Goal: Task Accomplishment & Management: Manage account settings

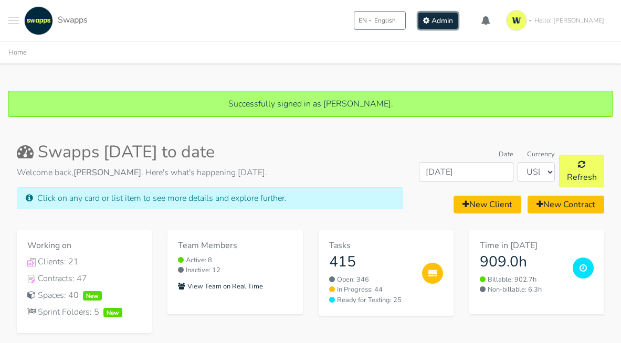
click at [453, 23] on span "Admin" at bounding box center [442, 21] width 22 height 10
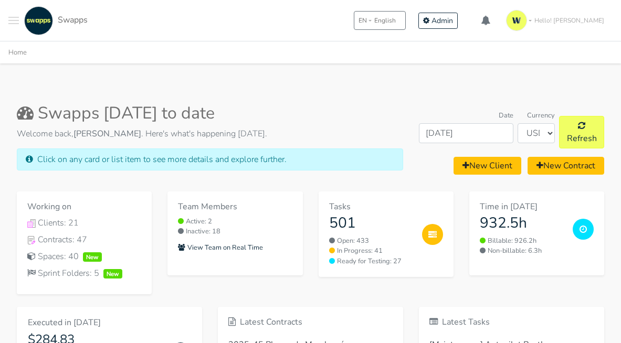
click at [14, 23] on span "Toggle navigation menu" at bounding box center [13, 23] width 10 height 1
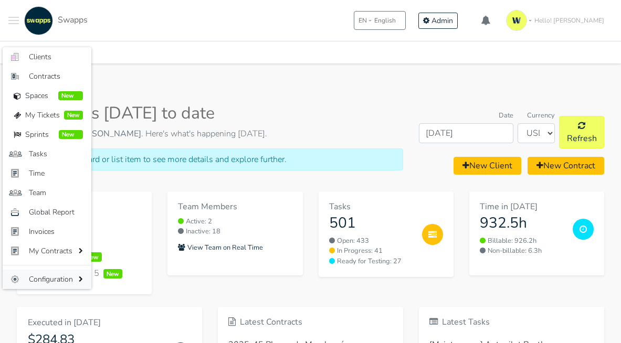
click at [55, 277] on span "Configuration" at bounding box center [52, 279] width 47 height 11
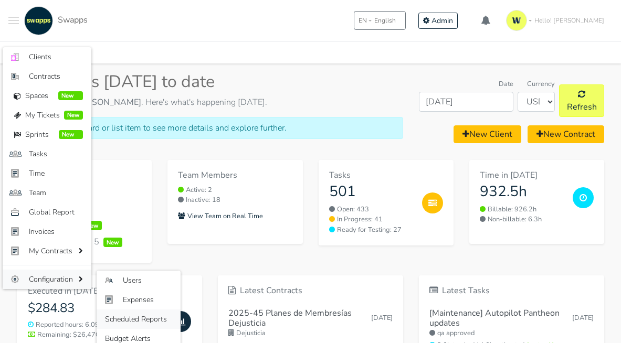
scroll to position [48, 0]
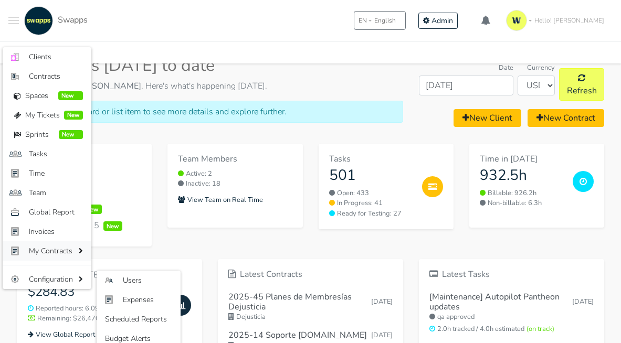
click at [59, 257] on link "My Contracts" at bounding box center [47, 250] width 89 height 19
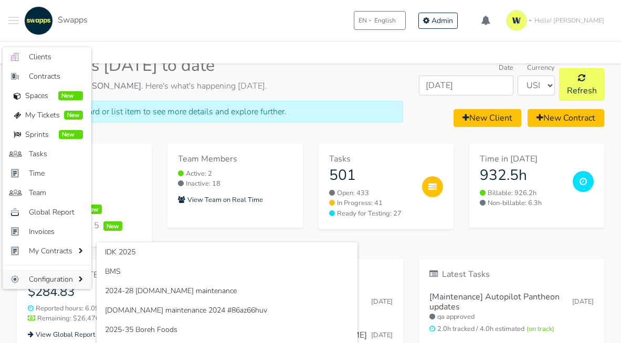
click at [57, 276] on span "Configuration" at bounding box center [52, 279] width 47 height 11
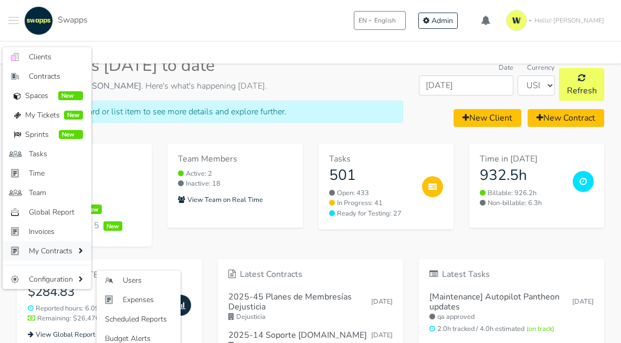
click at [57, 253] on span "My Contracts" at bounding box center [52, 251] width 47 height 11
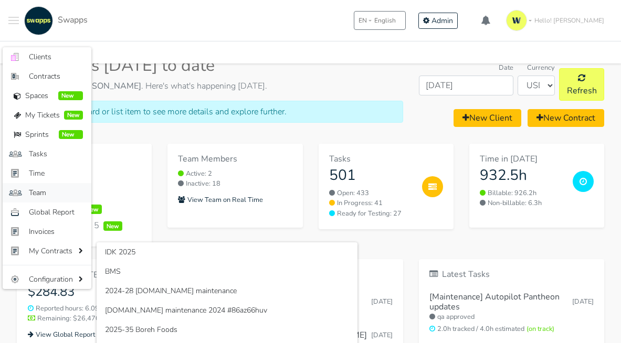
click at [46, 196] on span "Team" at bounding box center [56, 192] width 54 height 11
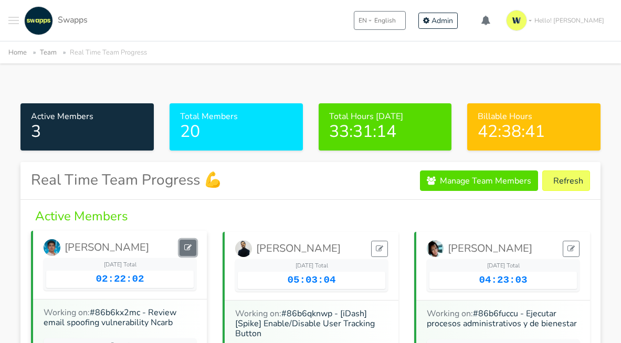
click at [192, 247] on link at bounding box center [187, 248] width 17 height 16
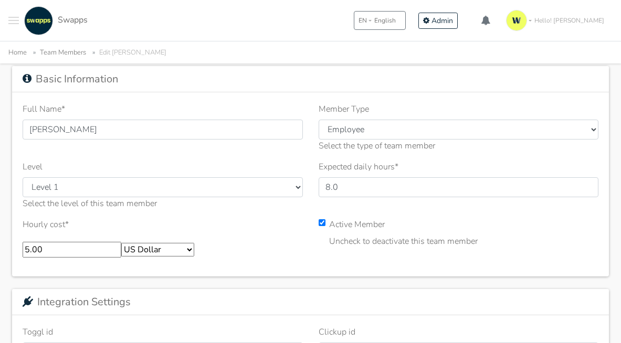
scroll to position [66, 0]
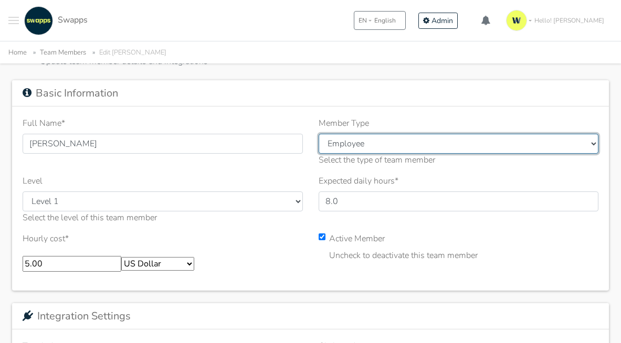
click at [336, 140] on select "--------- Employee Contractor Client Other" at bounding box center [459, 144] width 280 height 20
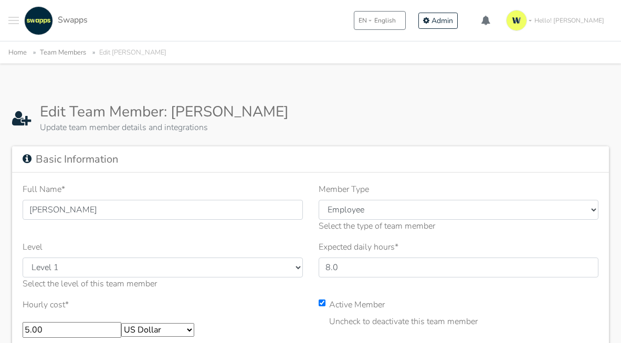
select select
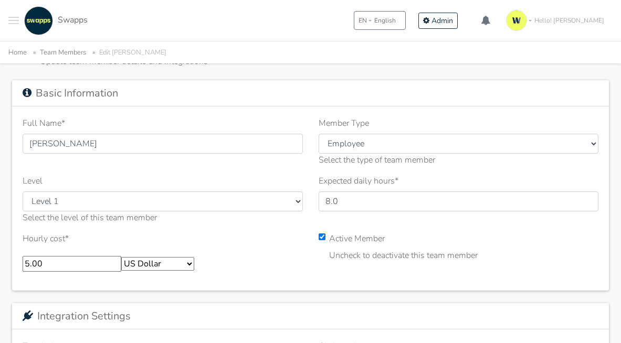
scroll to position [66, 0]
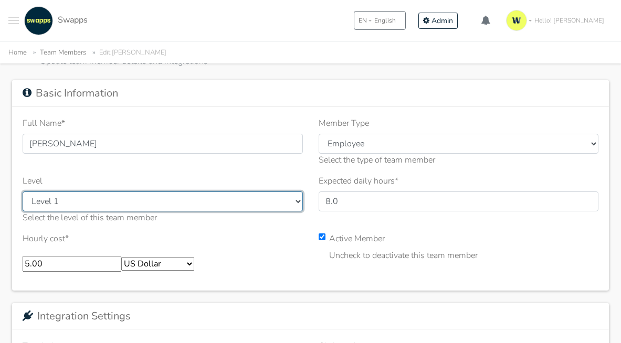
click at [175, 204] on select "--------- Level 1 Level 2 Level 3 QA PM Marketing" at bounding box center [163, 202] width 280 height 20
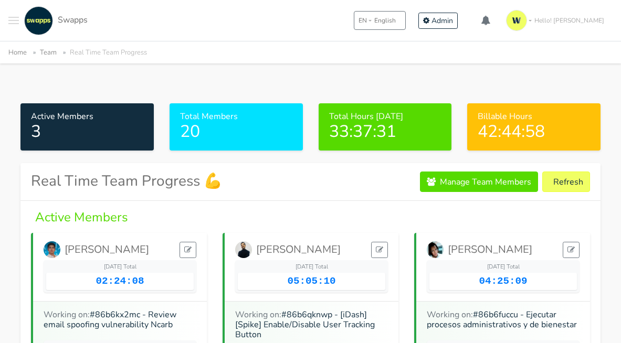
click at [44, 51] on link "Team" at bounding box center [48, 52] width 17 height 9
click at [17, 31] on button "Toggle navigation menu" at bounding box center [13, 20] width 10 height 29
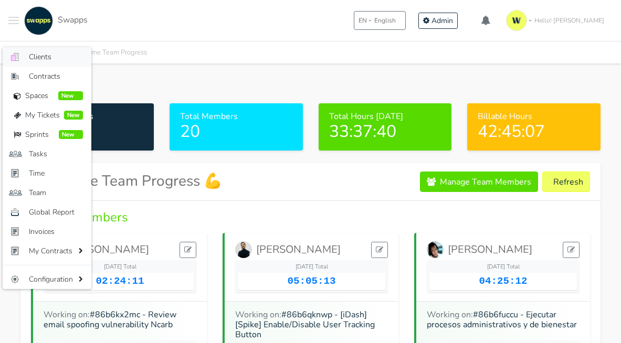
click at [43, 56] on span "Clients" at bounding box center [56, 56] width 54 height 11
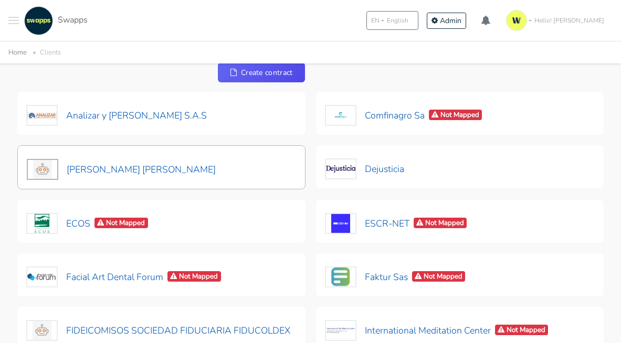
scroll to position [49, 0]
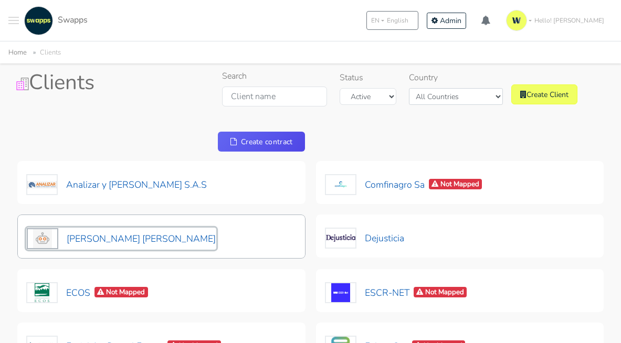
click at [112, 240] on button "[PERSON_NAME] [PERSON_NAME]" at bounding box center [121, 239] width 190 height 22
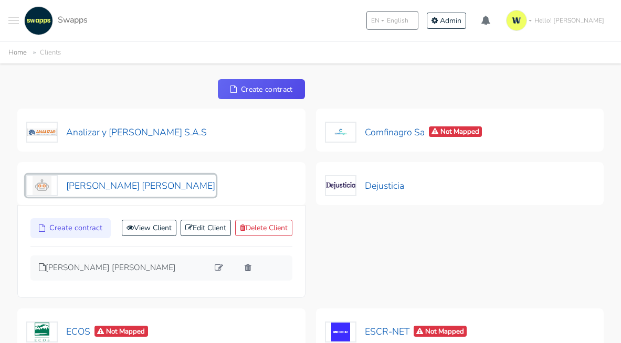
scroll to position [73, 0]
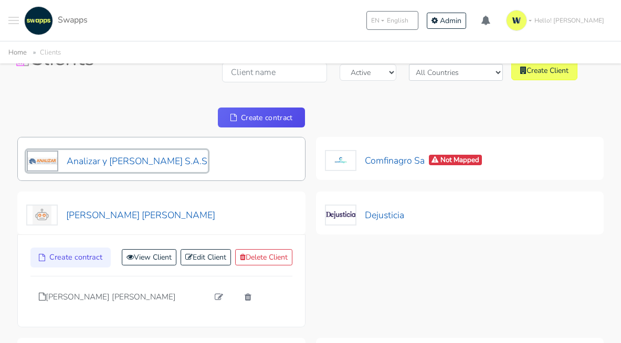
click at [144, 165] on button "Analizar y Lombana S.A.S" at bounding box center [117, 161] width 182 height 22
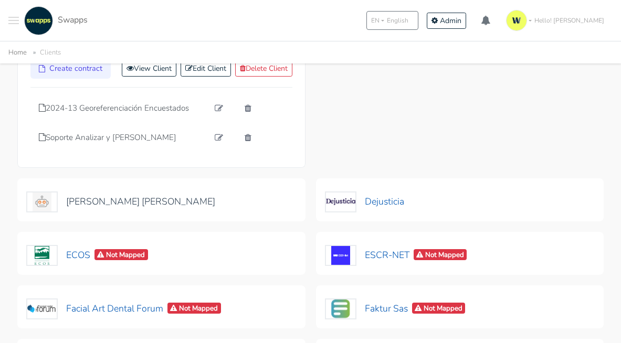
scroll to position [324, 0]
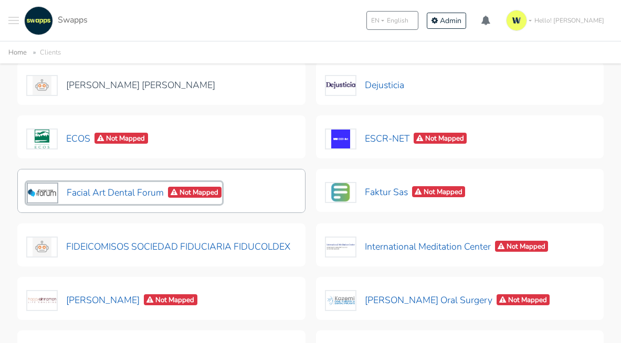
click at [120, 189] on button "Facial Art Dental Forum Not Mapped" at bounding box center [124, 193] width 196 height 22
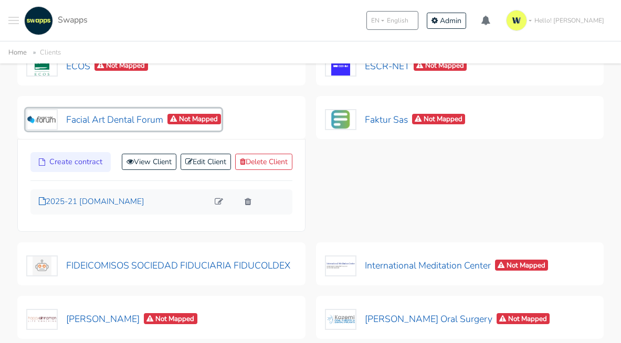
scroll to position [541, 0]
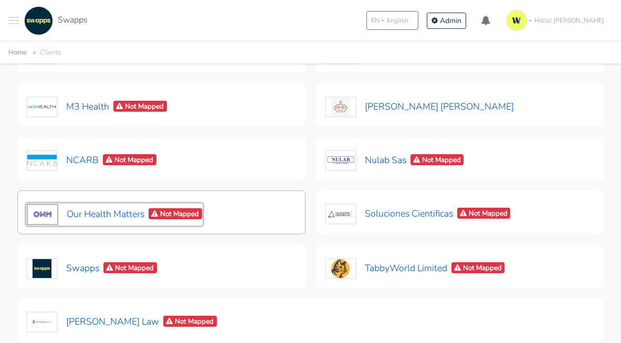
click at [106, 212] on button "Our Health Matters Not Mapped" at bounding box center [114, 215] width 176 height 22
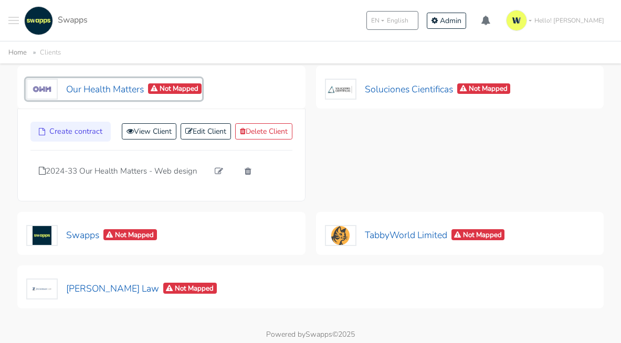
scroll to position [590, 0]
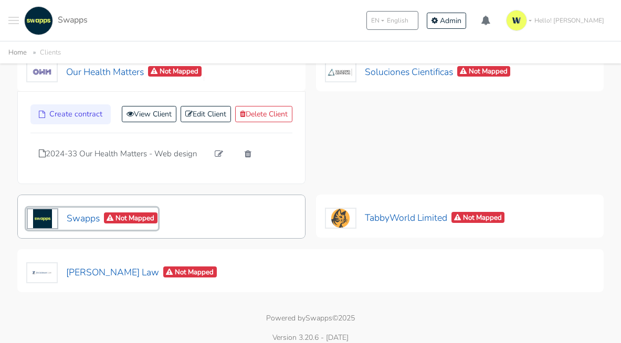
click at [84, 220] on button "Swapps Not Mapped" at bounding box center [92, 219] width 132 height 22
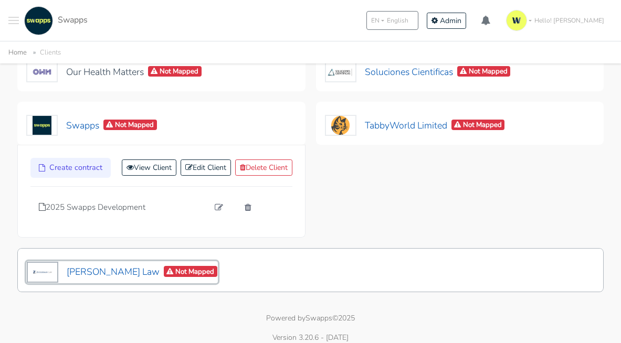
click at [86, 269] on button "Zuckerman Law Not Mapped" at bounding box center [122, 272] width 192 height 22
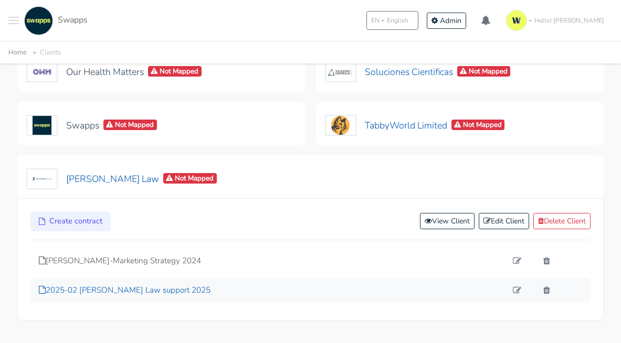
click at [123, 288] on p "2025-02 [PERSON_NAME] Law support 2025" at bounding box center [273, 290] width 468 height 12
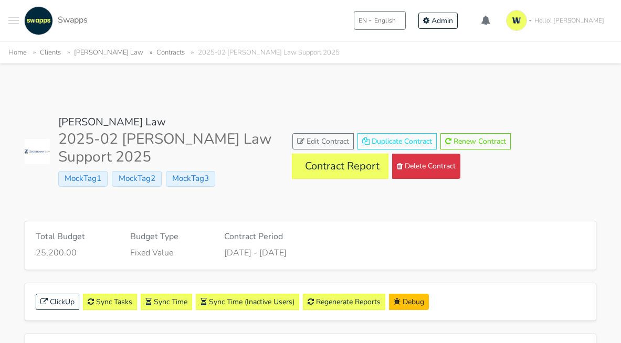
scroll to position [162, 0]
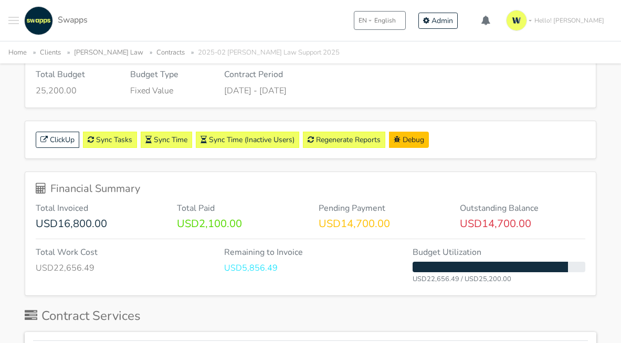
drag, startPoint x: 338, startPoint y: 225, endPoint x: 400, endPoint y: 223, distance: 61.4
click at [401, 224] on p "USD14,700.00" at bounding box center [381, 224] width 125 height 13
click at [404, 210] on h6 "Pending Payment" at bounding box center [381, 209] width 125 height 10
click at [498, 205] on h6 "Outstanding Balance" at bounding box center [522, 209] width 125 height 10
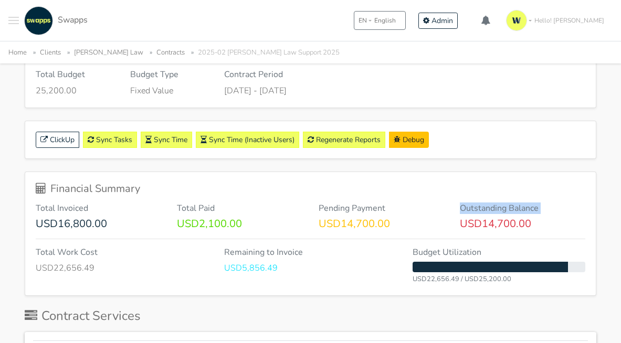
click at [498, 205] on h6 "Outstanding Balance" at bounding box center [522, 209] width 125 height 10
click at [491, 188] on div at bounding box center [491, 188] width 0 height 0
click at [544, 201] on div "Financial Summary Total Invoiced USD16,800.00 Total Paid USD2,100.00 Pending Pa…" at bounding box center [310, 233] width 570 height 123
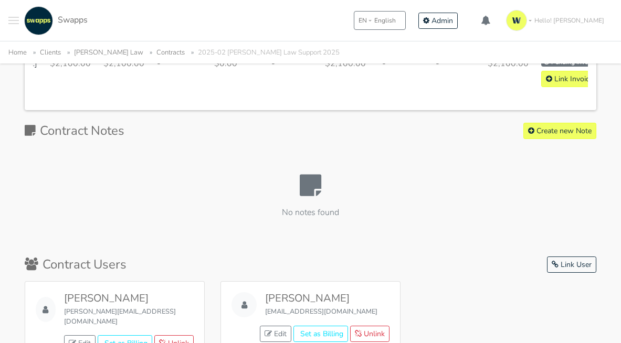
scroll to position [1346, 0]
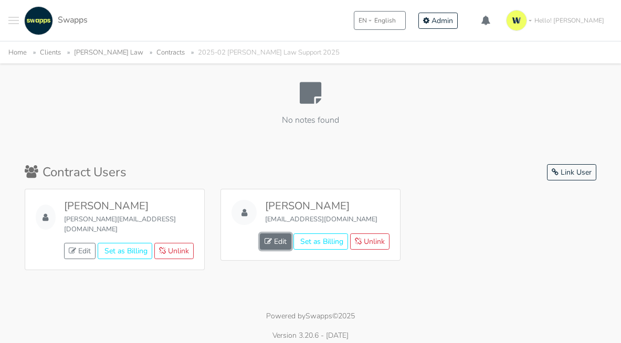
click at [268, 245] on icon at bounding box center [267, 241] width 7 height 7
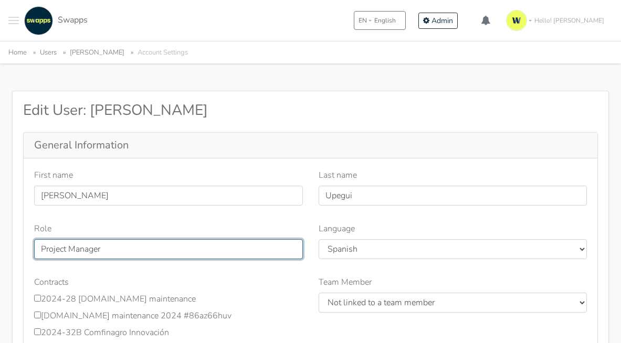
click at [190, 256] on input "Project Manager" at bounding box center [168, 249] width 269 height 20
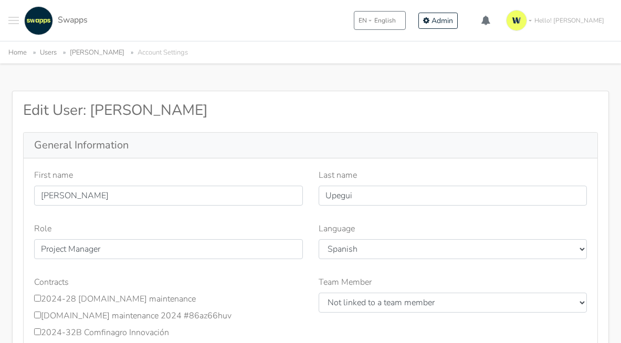
click at [208, 224] on div "Role Project Manager" at bounding box center [168, 241] width 269 height 37
click at [91, 50] on link "Deisy Upegui" at bounding box center [97, 52] width 55 height 9
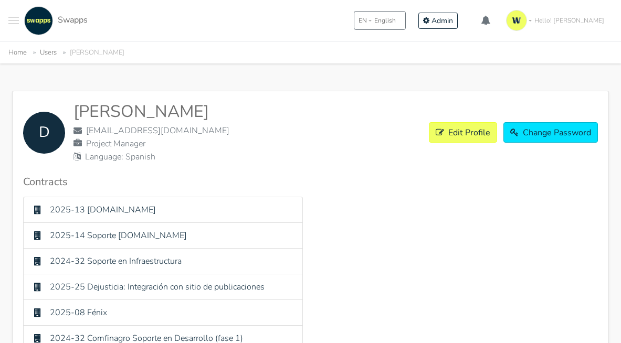
click at [38, 48] on li "Users" at bounding box center [43, 53] width 28 height 12
click at [41, 49] on link "Users" at bounding box center [48, 52] width 17 height 9
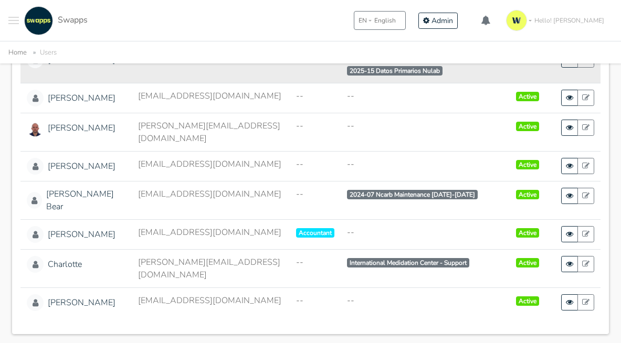
scroll to position [263, 0]
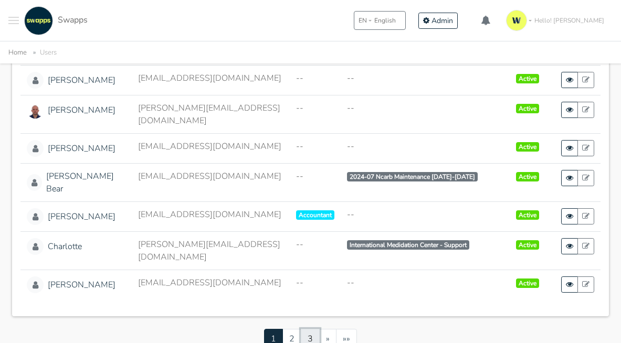
click at [313, 329] on link "3" at bounding box center [310, 339] width 19 height 20
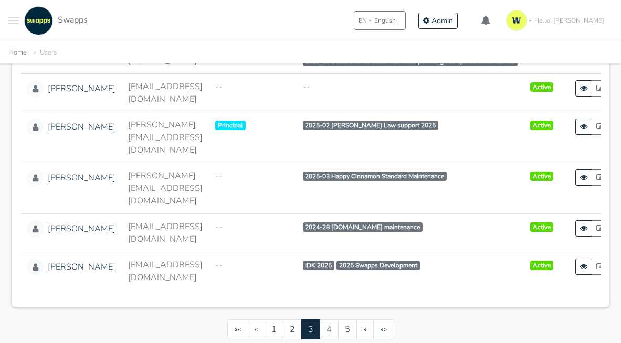
scroll to position [391, 0]
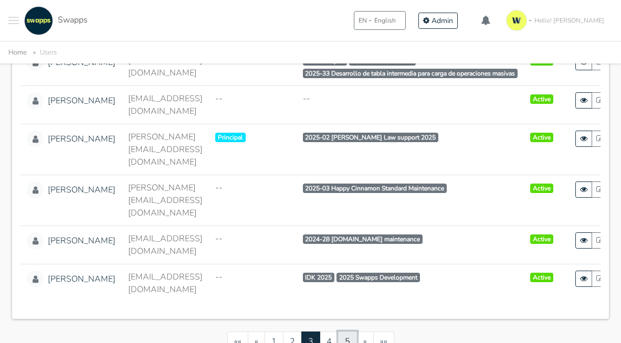
click at [353, 332] on link "5" at bounding box center [347, 342] width 19 height 20
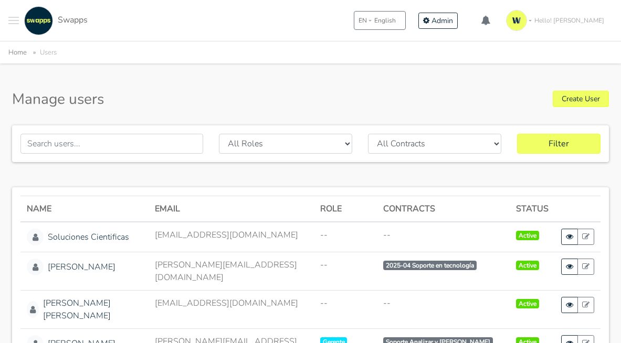
click at [41, 22] on img "Main navigation" at bounding box center [38, 20] width 29 height 29
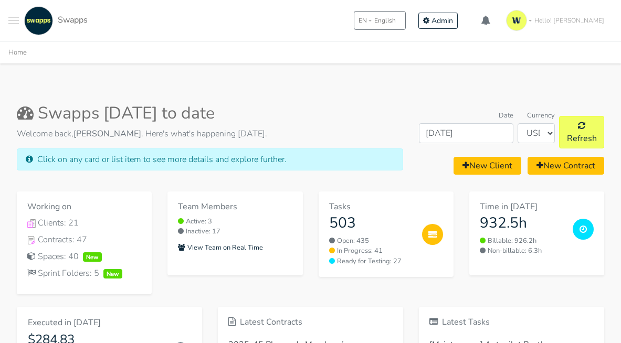
click at [16, 32] on button "Toggle navigation menu" at bounding box center [13, 20] width 10 height 29
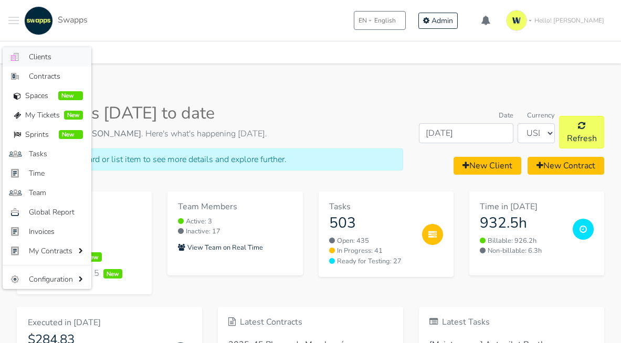
click at [61, 55] on span "Clients" at bounding box center [56, 56] width 54 height 11
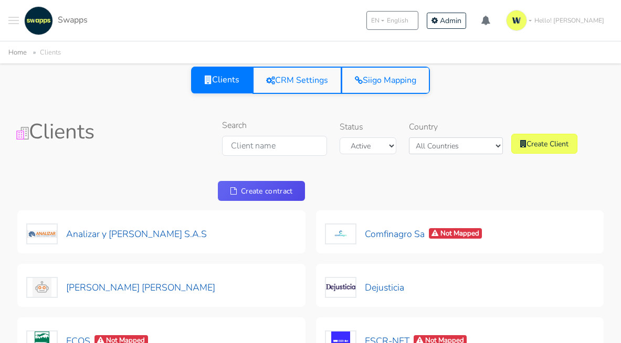
click at [33, 13] on img at bounding box center [38, 20] width 29 height 29
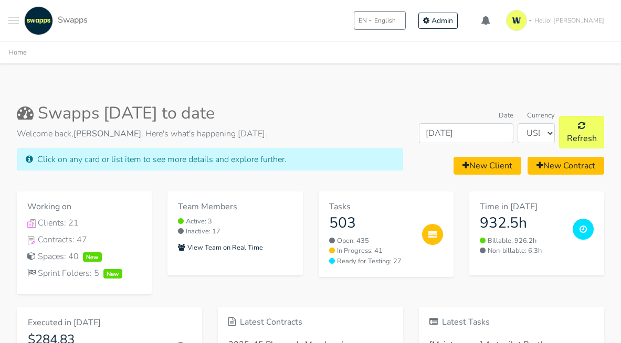
click at [15, 24] on button "Toggle navigation menu" at bounding box center [13, 20] width 10 height 29
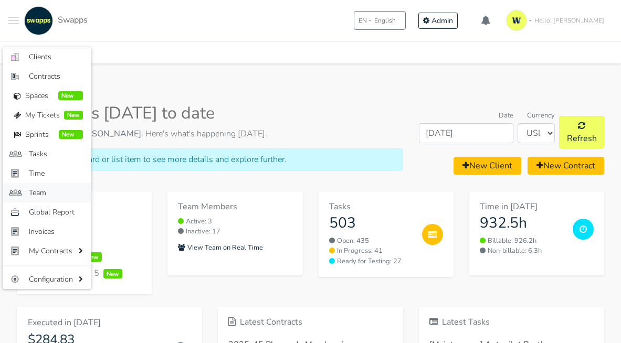
click at [39, 199] on link ".st0{fill:#6C6B86;} .st1{fill:#FFFFFF;} Team" at bounding box center [47, 192] width 89 height 19
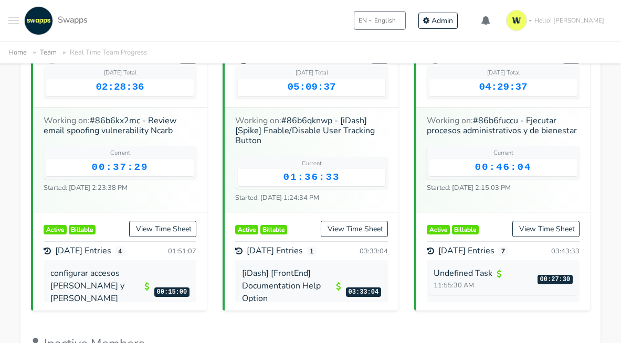
scroll to position [194, 0]
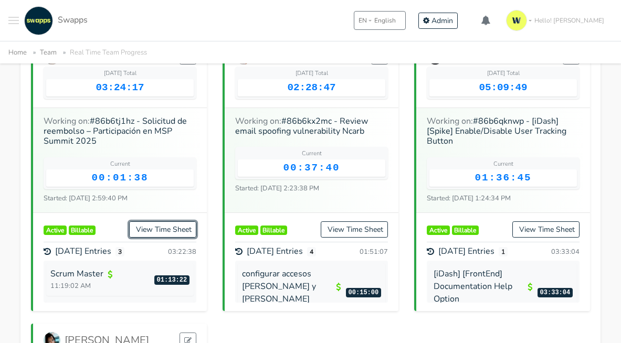
click at [162, 223] on link "View Time Sheet" at bounding box center [162, 229] width 67 height 16
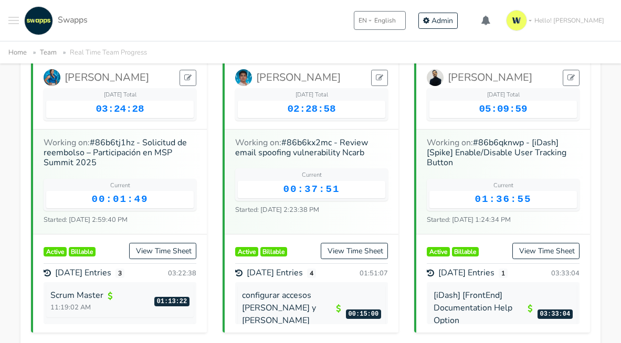
scroll to position [217, 0]
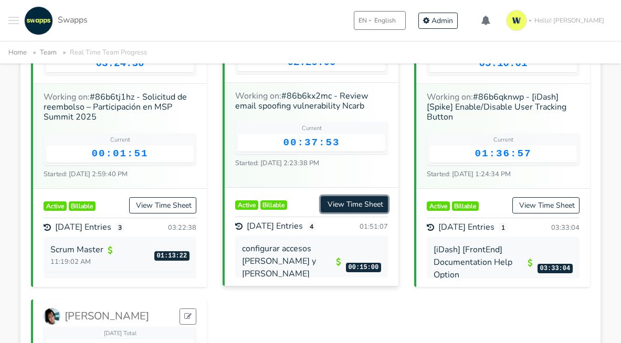
click at [343, 200] on link "View Time Sheet" at bounding box center [354, 204] width 67 height 16
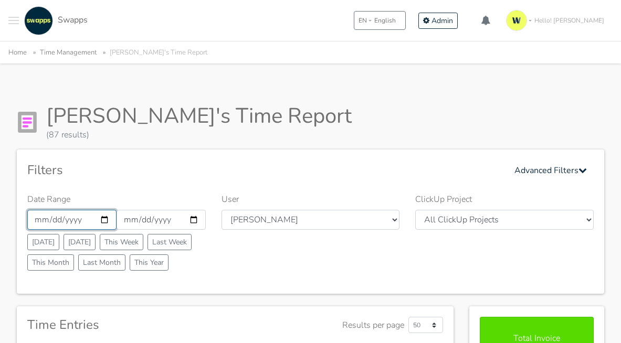
click at [101, 218] on input "[DATE]" at bounding box center [71, 220] width 89 height 20
click at [232, 253] on div "User All Users [PERSON_NAME] [PERSON_NAME] [GEOGRAPHIC_DATA] Swapps Tech [PERSO…" at bounding box center [311, 234] width 194 height 82
click at [86, 258] on button "Last Month" at bounding box center [101, 263] width 47 height 16
type input "[DATE]"
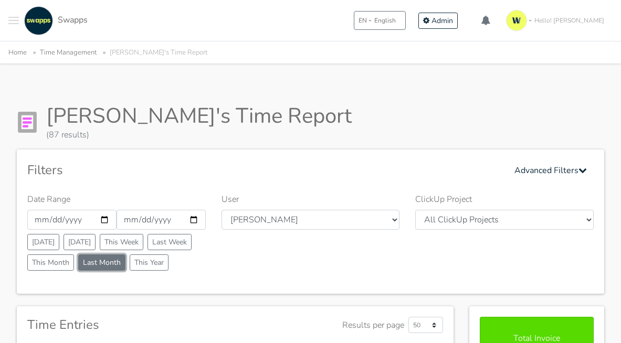
type input "[DATE]"
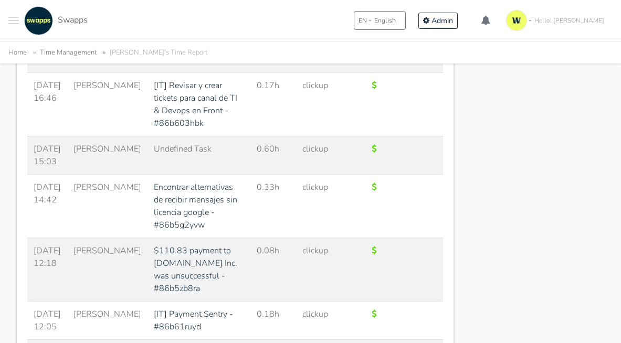
scroll to position [5072, 0]
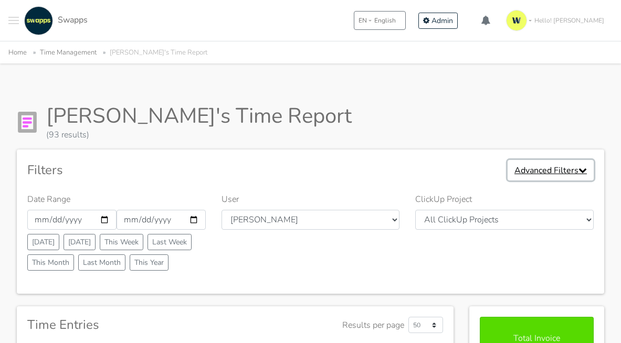
click at [579, 170] on icon "button" at bounding box center [582, 170] width 8 height 8
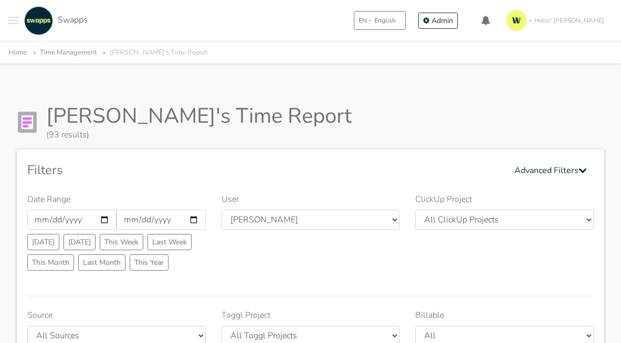
click at [56, 23] on link "Swapps" at bounding box center [55, 20] width 66 height 29
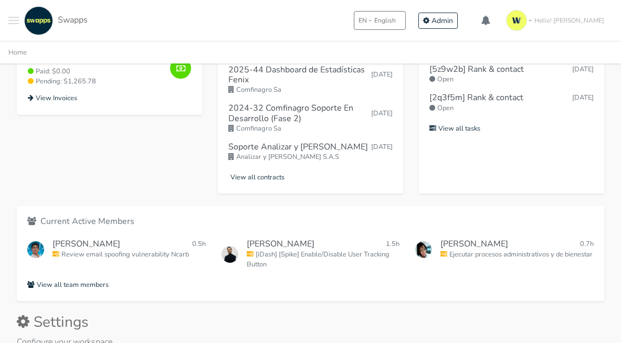
scroll to position [507, 0]
